Goal: Check status: Check status

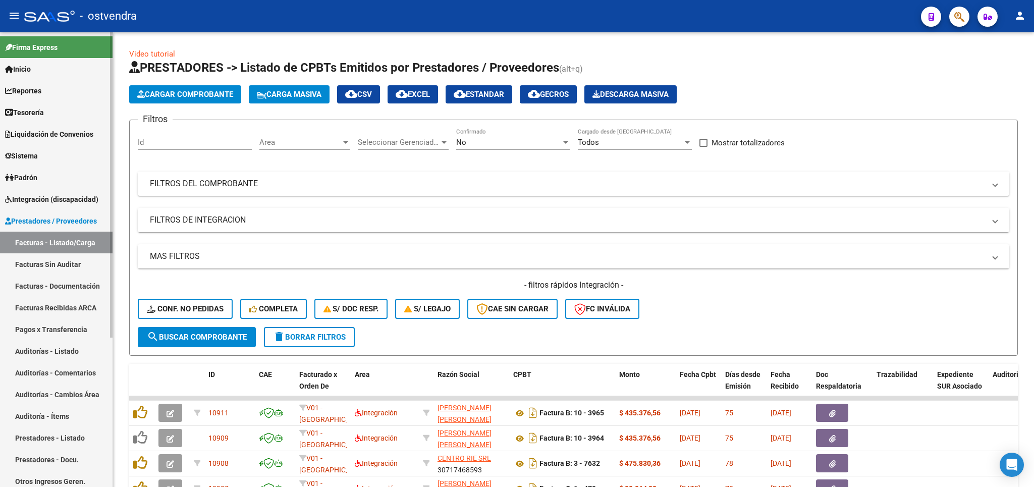
click at [46, 198] on span "Integración (discapacidad)" at bounding box center [51, 199] width 93 height 11
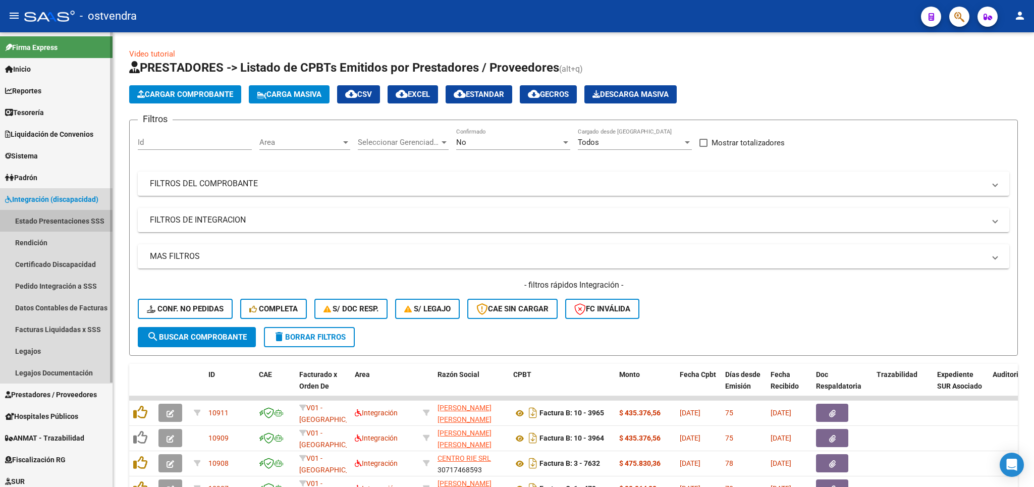
click at [51, 217] on link "Estado Presentaciones SSS" at bounding box center [56, 221] width 112 height 22
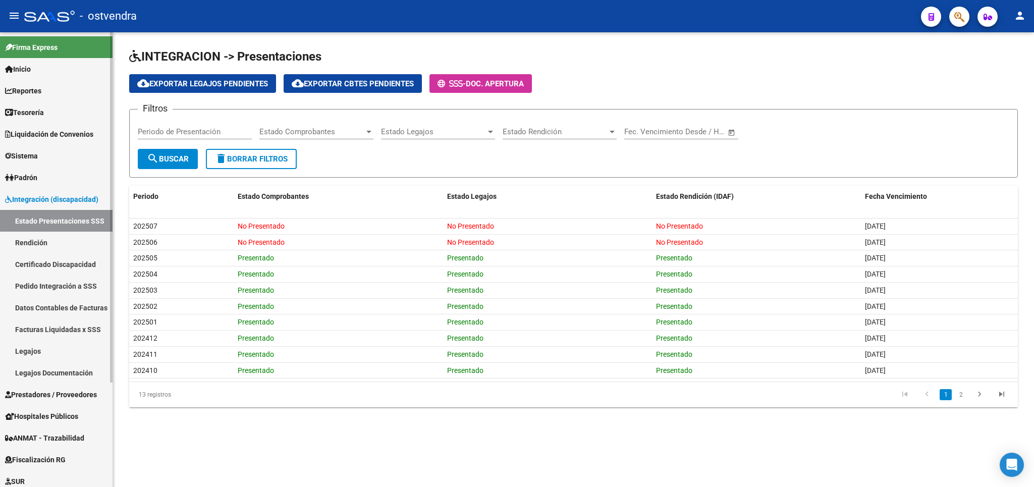
click at [19, 348] on link "Legajos" at bounding box center [56, 351] width 112 height 22
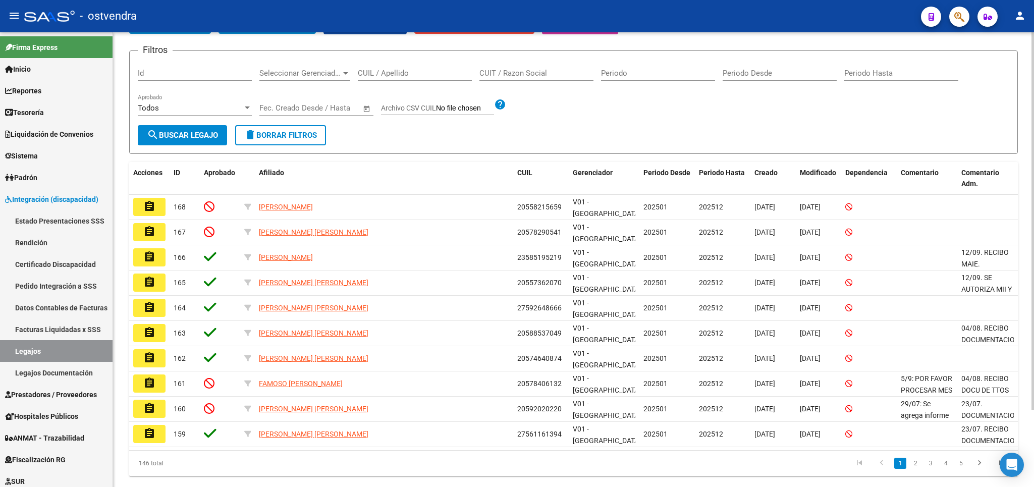
scroll to position [93, 0]
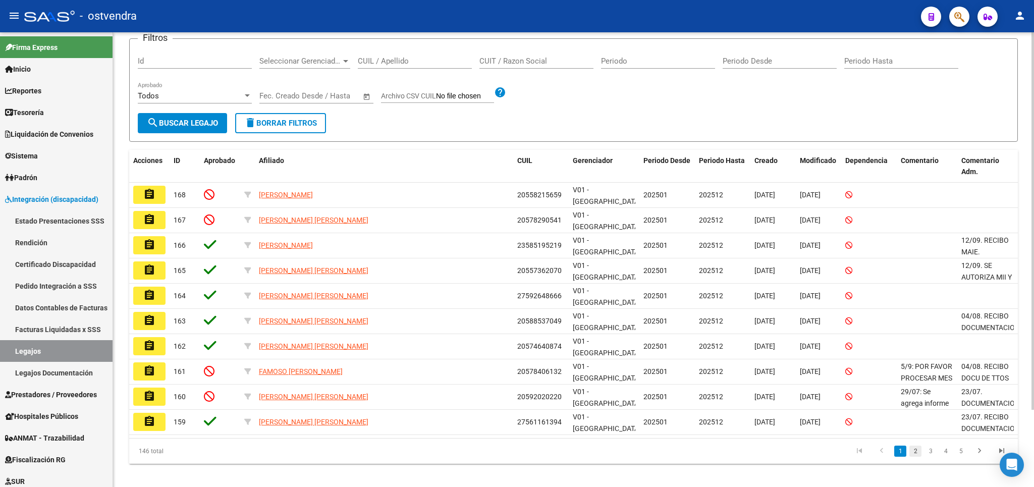
click at [914, 445] on link "2" at bounding box center [915, 450] width 12 height 11
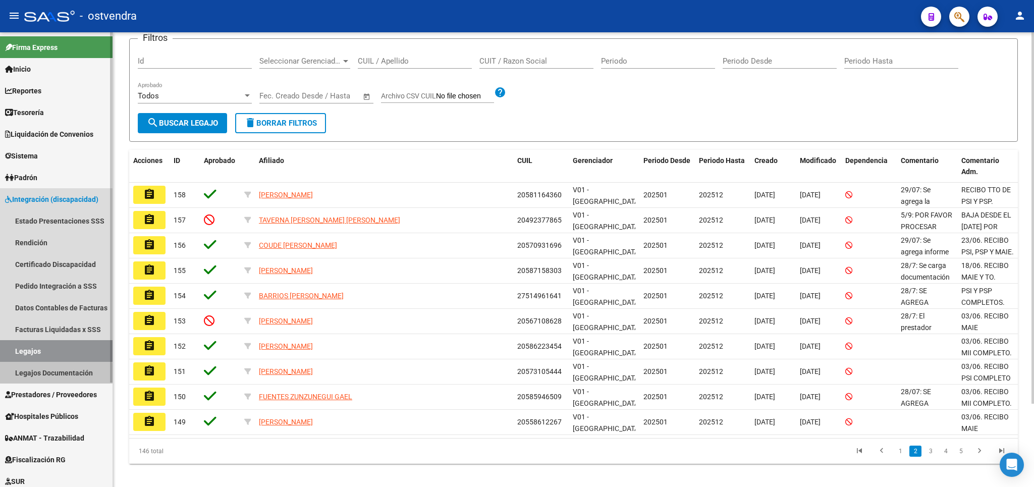
click at [43, 376] on link "Legajos Documentación" at bounding box center [56, 373] width 112 height 22
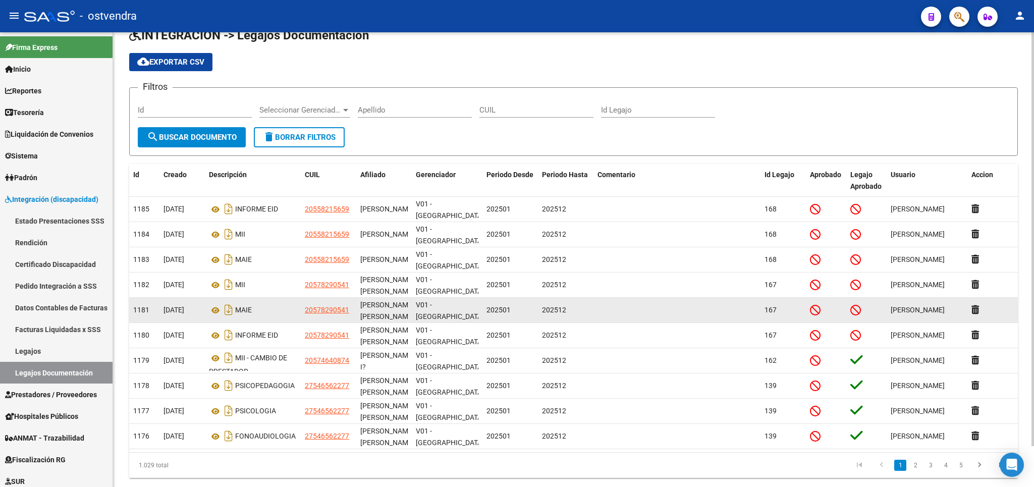
scroll to position [44, 0]
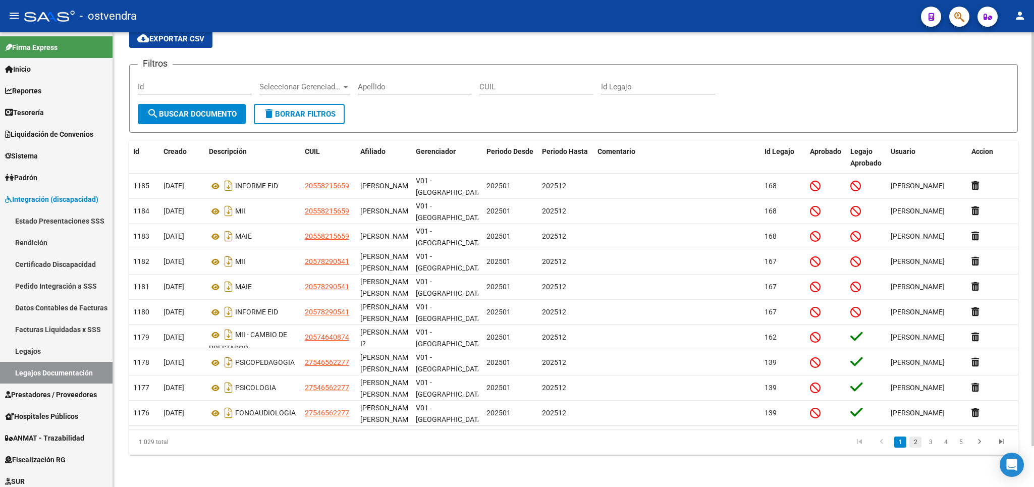
click at [917, 444] on link "2" at bounding box center [915, 441] width 12 height 11
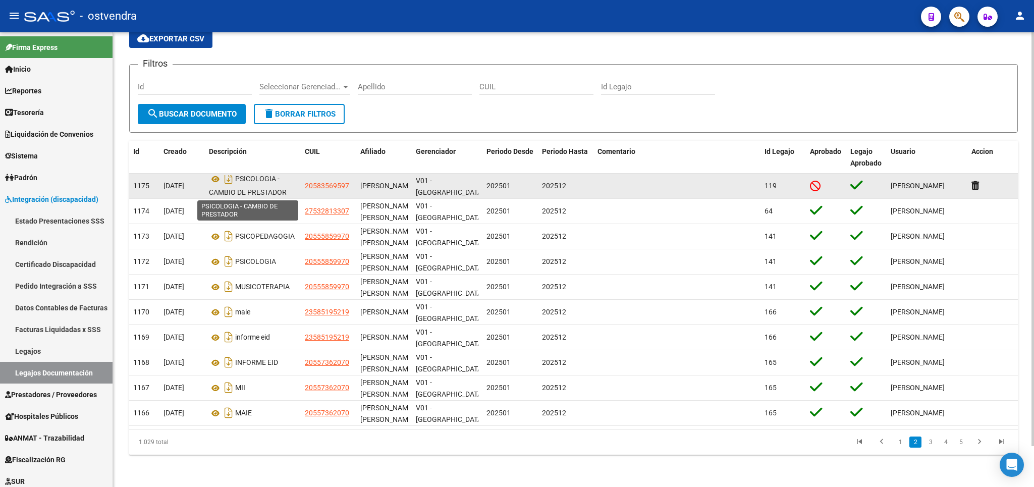
scroll to position [6, 0]
